Goal: Task Accomplishment & Management: Manage account settings

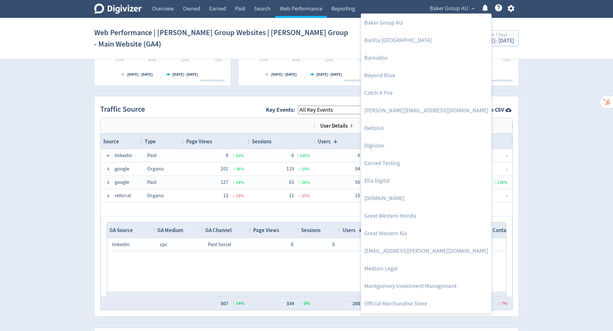
scroll to position [64, 0]
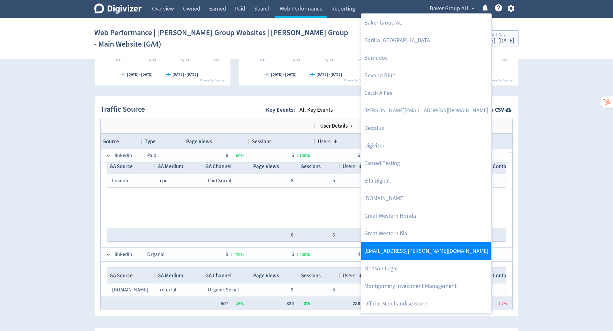
click at [431, 248] on link "[EMAIL_ADDRESS][PERSON_NAME][DOMAIN_NAME]" at bounding box center [426, 251] width 130 height 18
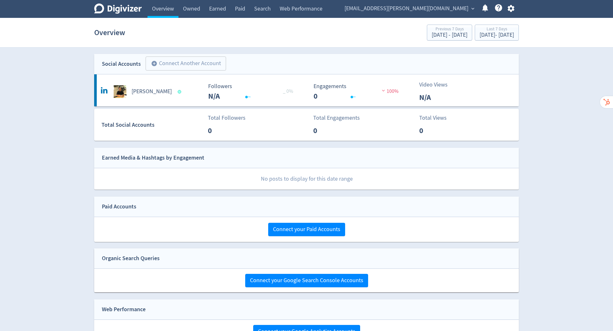
click at [511, 7] on icon "button" at bounding box center [511, 8] width 9 height 9
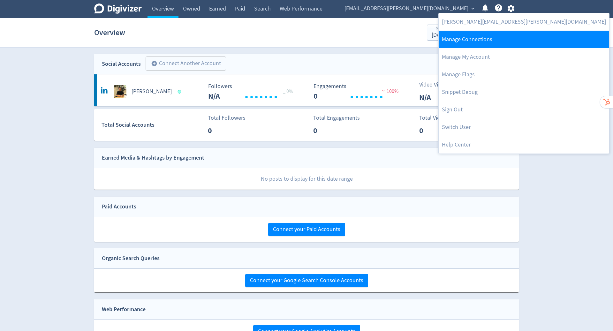
click at [491, 41] on link "Manage Connections" at bounding box center [524, 40] width 171 height 18
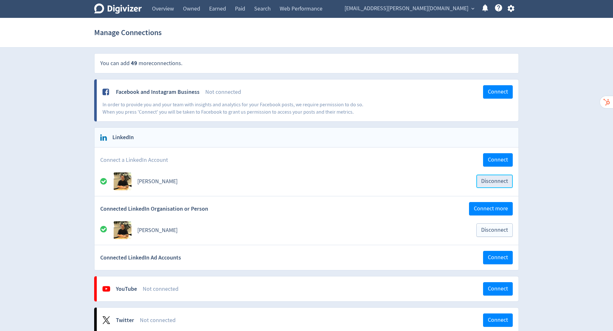
click at [495, 183] on span "Disconnect" at bounding box center [494, 181] width 27 height 6
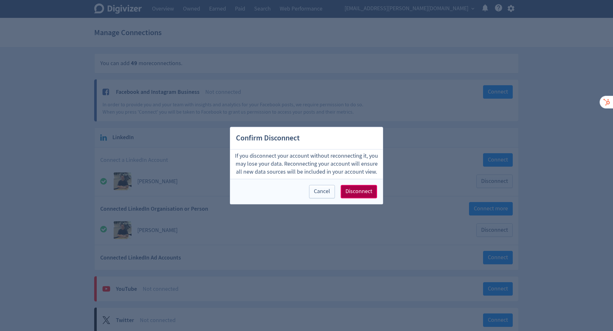
click at [359, 190] on span "Disconnect" at bounding box center [358, 192] width 27 height 6
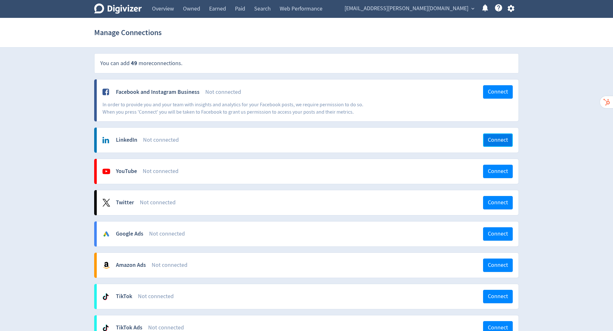
click at [496, 135] on button "Connect" at bounding box center [498, 139] width 30 height 13
